Goal: Transaction & Acquisition: Purchase product/service

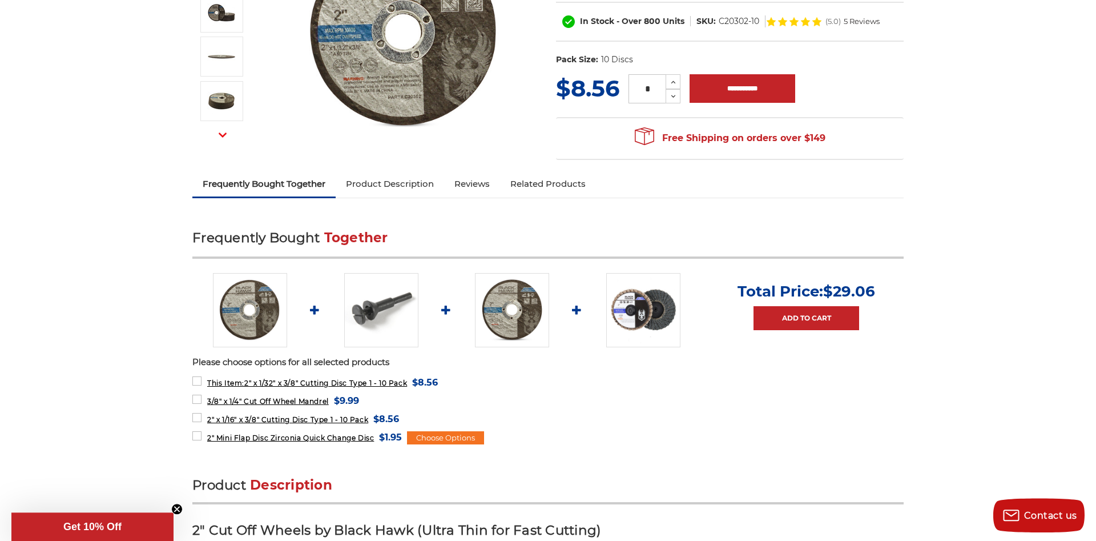
scroll to position [233, 0]
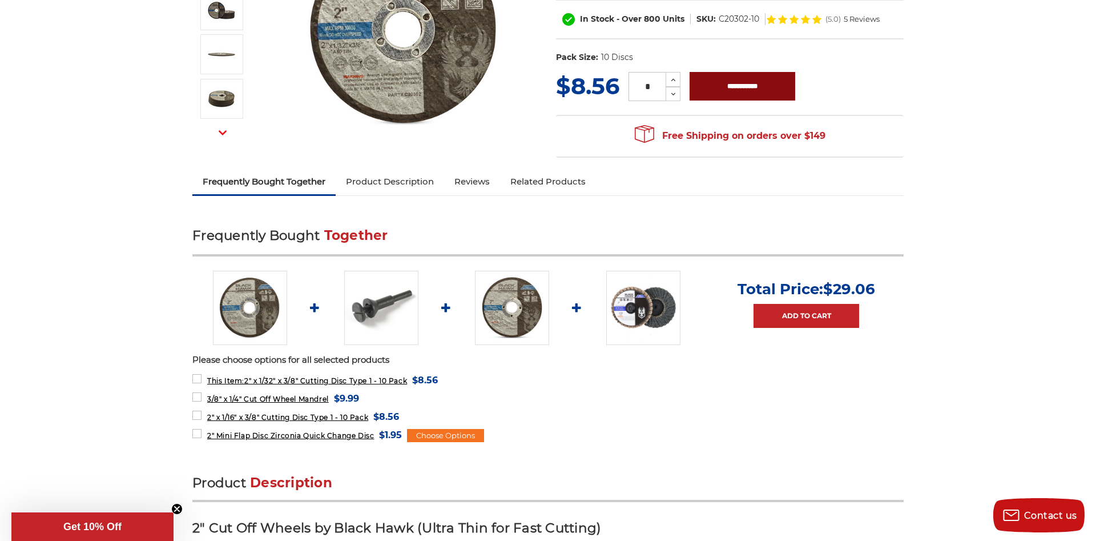
click at [733, 91] on input "**********" at bounding box center [743, 86] width 106 height 29
type input "**********"
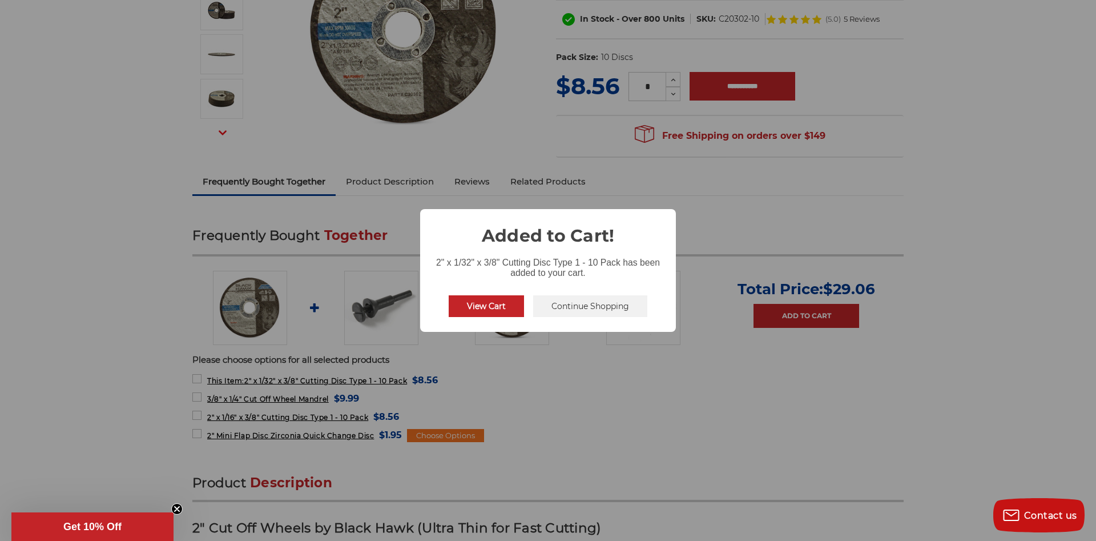
click at [510, 306] on button "View Cart" at bounding box center [486, 306] width 75 height 22
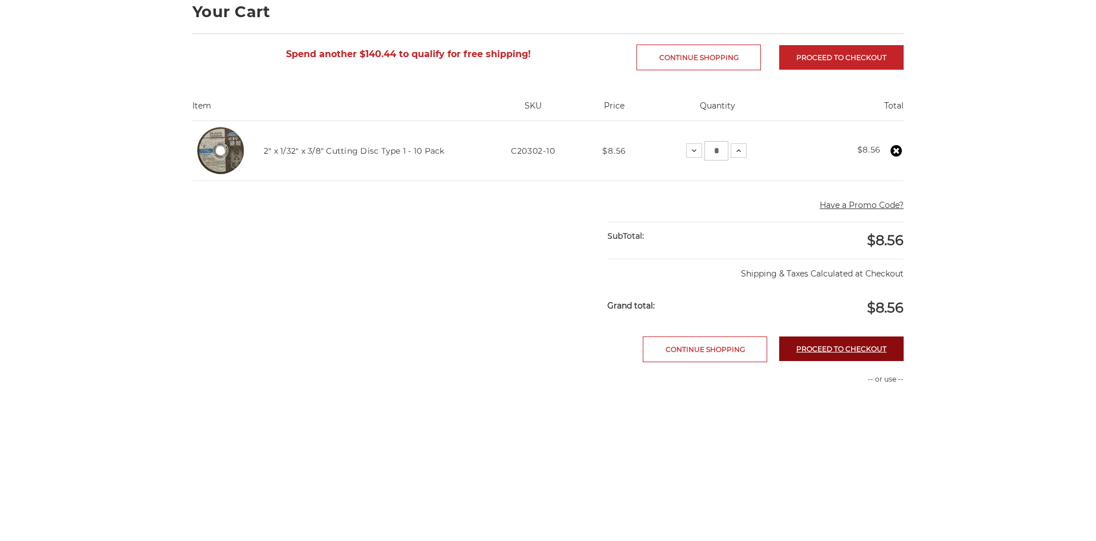
scroll to position [175, 0]
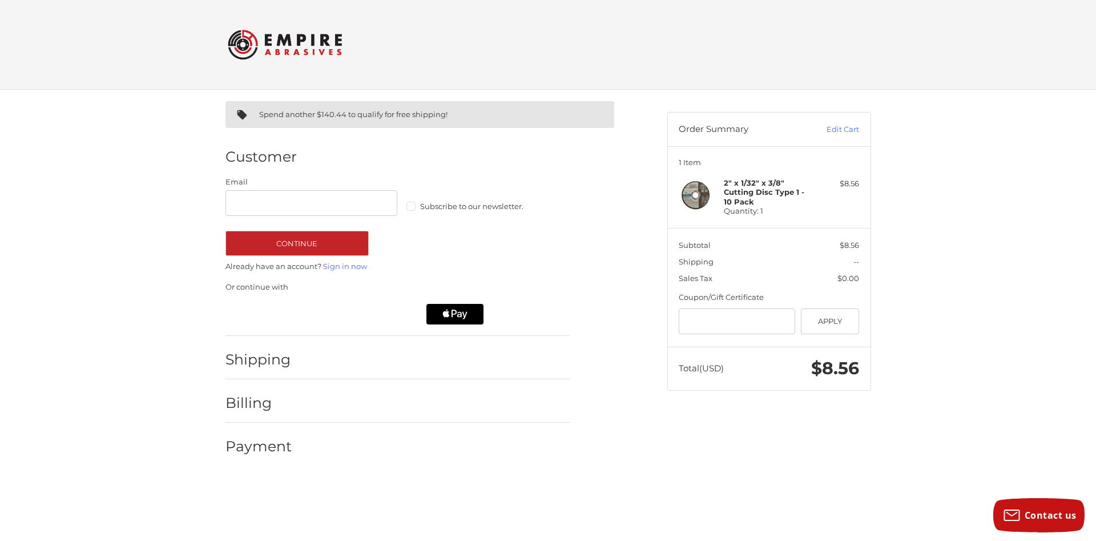
click at [327, 373] on div "Shipping" at bounding box center [398, 359] width 344 height 39
click at [274, 363] on h2 "Shipping" at bounding box center [259, 360] width 67 height 18
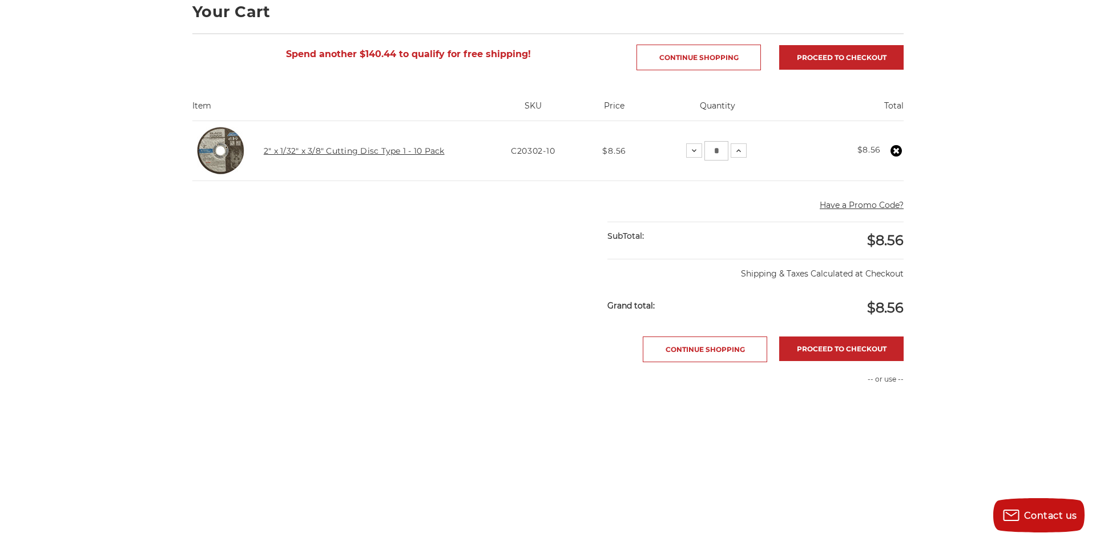
click at [349, 148] on link "2" x 1/32" x 3/8" Cutting Disc Type 1 - 10 Pack" at bounding box center [354, 151] width 181 height 10
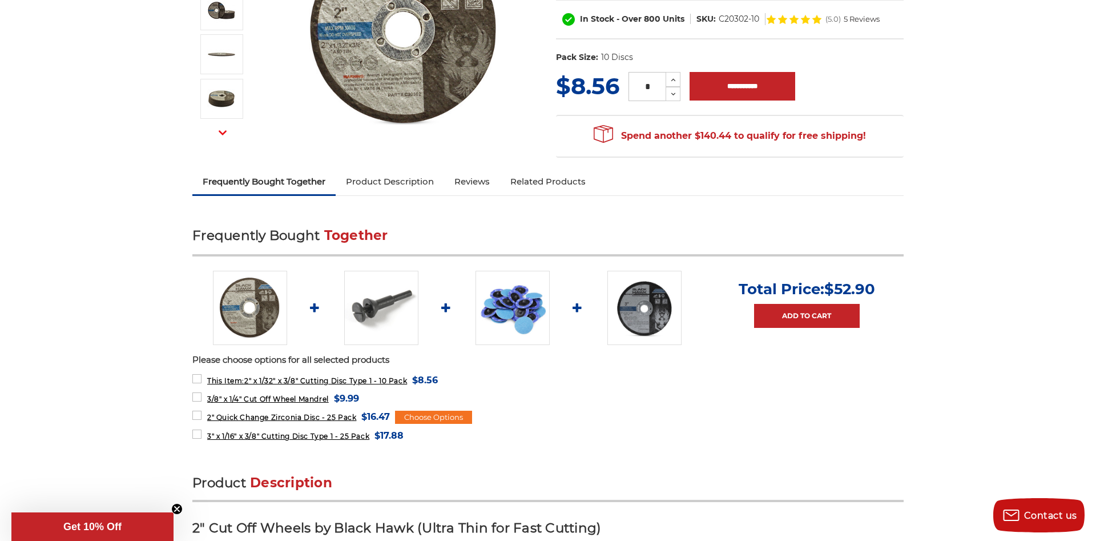
scroll to position [466, 0]
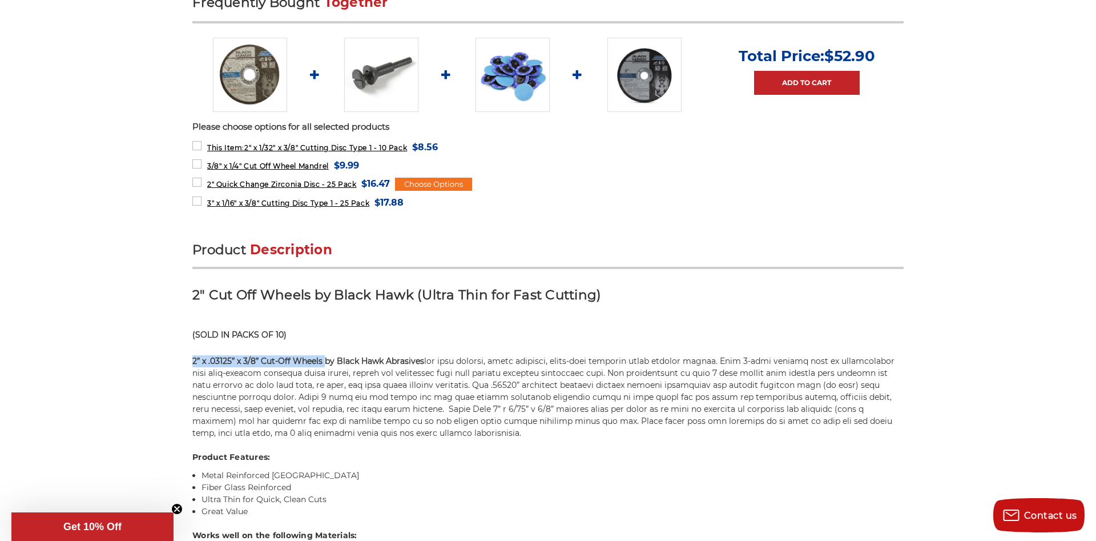
drag, startPoint x: 191, startPoint y: 359, endPoint x: 332, endPoint y: 359, distance: 141.0
copy strong "2” x .03125” x 3/8” Cut-Off Wheels"
